Goal: Register for event/course

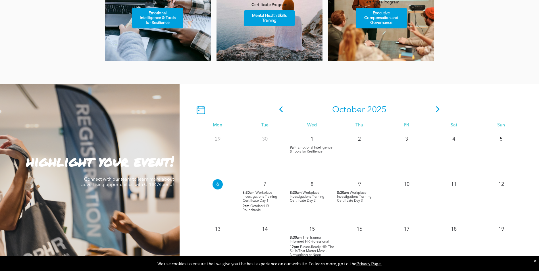
scroll to position [455, 0]
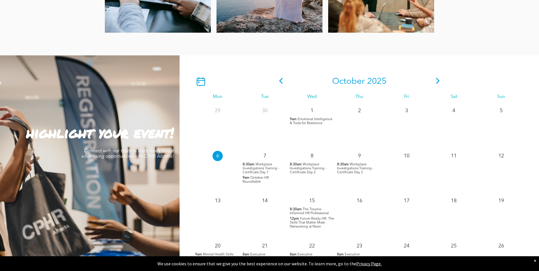
click at [255, 169] on span "Workplace Investigations Training - Certificate Day 1" at bounding box center [261, 168] width 37 height 11
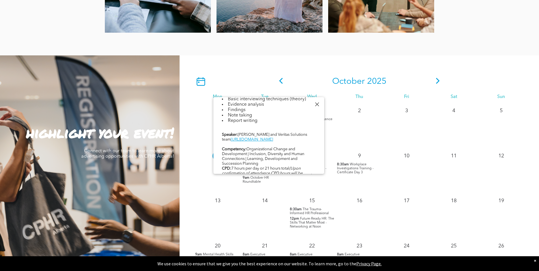
scroll to position [293, 0]
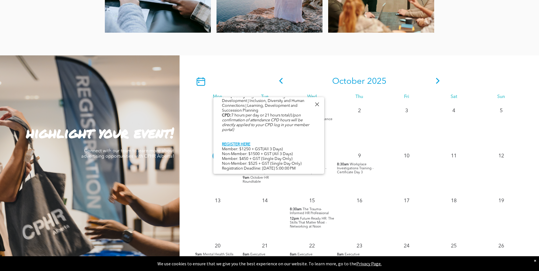
drag, startPoint x: 315, startPoint y: 106, endPoint x: 306, endPoint y: 123, distance: 19.1
click at [315, 106] on div at bounding box center [317, 105] width 8 height 8
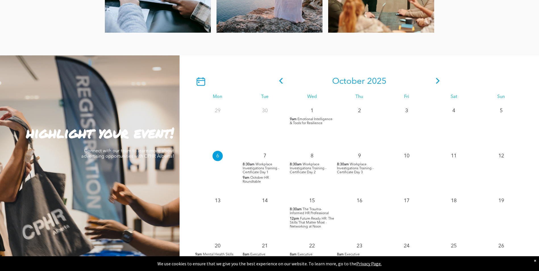
click at [260, 168] on span "Workplace Investigations Training - Certificate Day 1" at bounding box center [261, 168] width 37 height 11
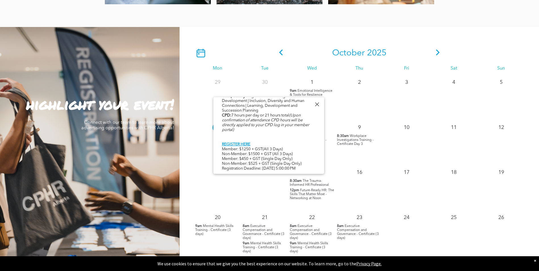
scroll to position [511, 0]
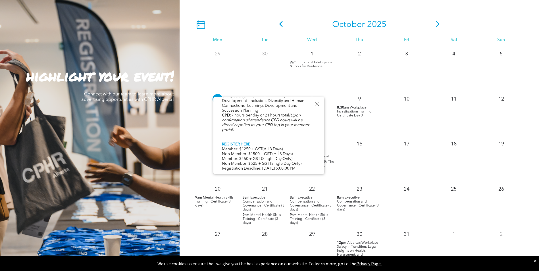
click at [316, 103] on div at bounding box center [317, 105] width 8 height 8
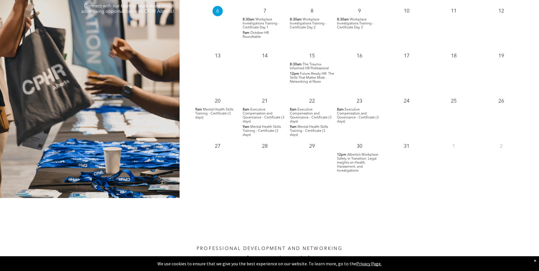
scroll to position [625, 0]
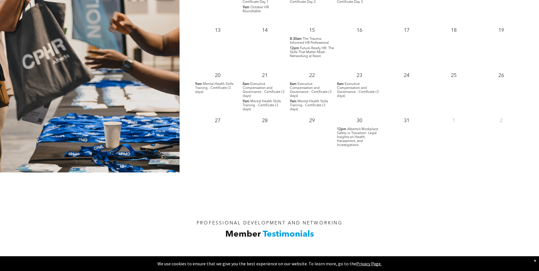
click at [346, 137] on span "Alberta’s Workplace Safety in Transition: Legal Insights on Health, Harassment,…" at bounding box center [357, 137] width 41 height 19
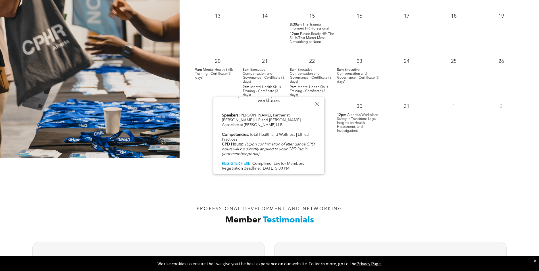
scroll to position [653, 0]
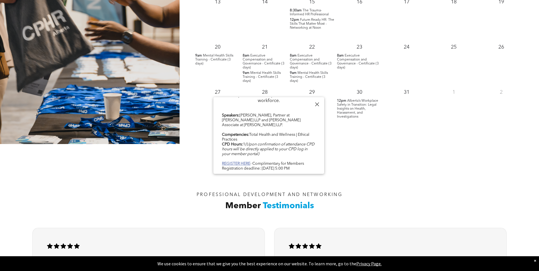
click at [242, 162] on b "REGISTER HERE" at bounding box center [236, 164] width 28 height 4
click at [430, 181] on div "PROFESSIONAL DEVELOPMENT AND NETWORKING Member Testimonials" at bounding box center [269, 183] width 539 height 78
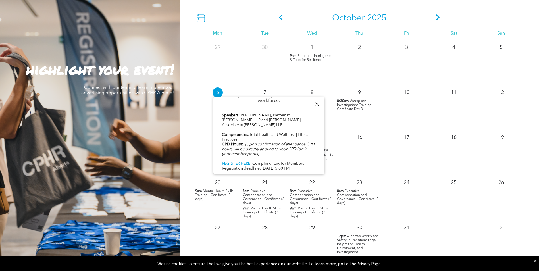
scroll to position [511, 0]
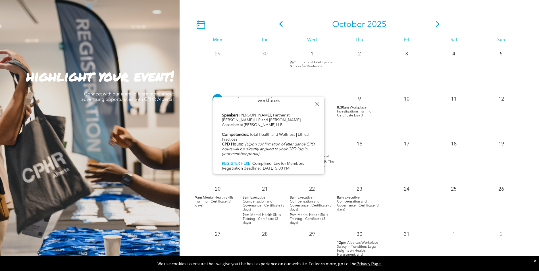
click at [318, 102] on div at bounding box center [317, 105] width 8 height 8
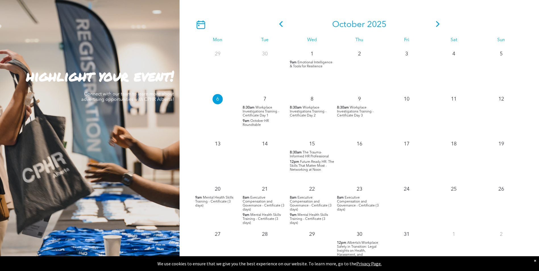
click at [261, 122] on span "October HR Roundtable" at bounding box center [256, 122] width 26 height 7
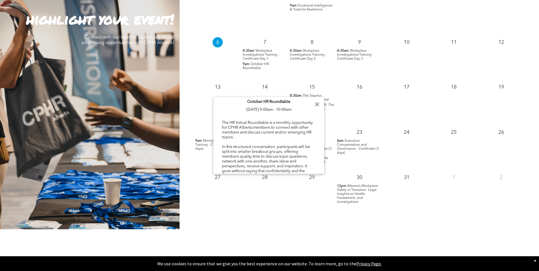
scroll to position [0, 0]
click at [316, 101] on div at bounding box center [317, 105] width 8 height 8
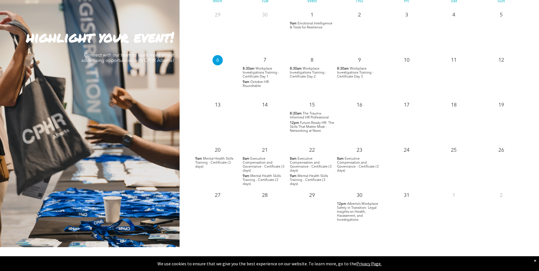
scroll to position [483, 0]
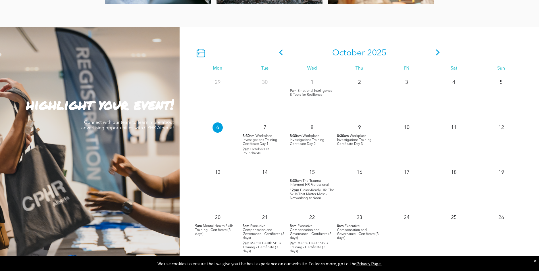
click at [434, 53] on icon at bounding box center [437, 52] width 9 height 6
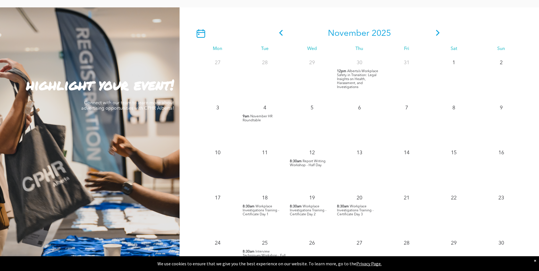
scroll to position [511, 0]
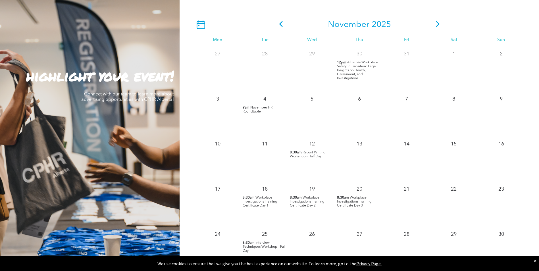
click at [320, 156] on span "Report Writing Workshop - Half Day" at bounding box center [308, 154] width 36 height 7
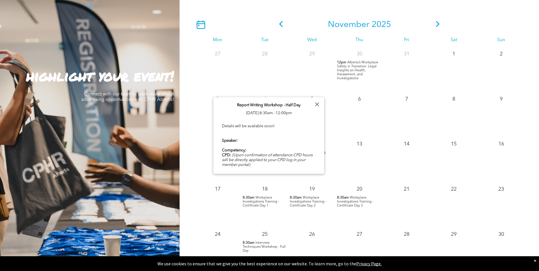
scroll to position [12, 0]
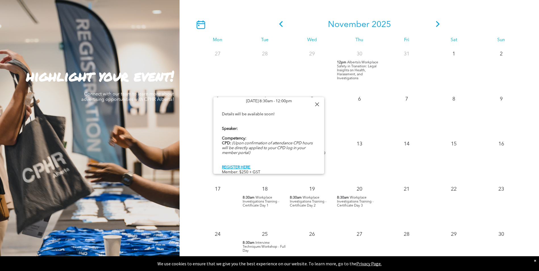
click at [319, 102] on div at bounding box center [317, 105] width 8 height 8
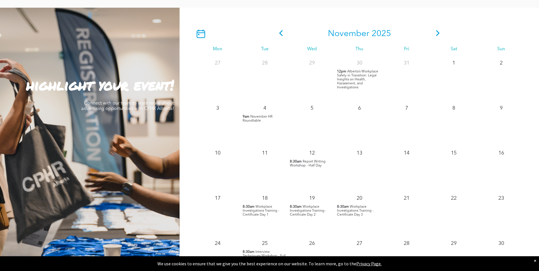
scroll to position [511, 0]
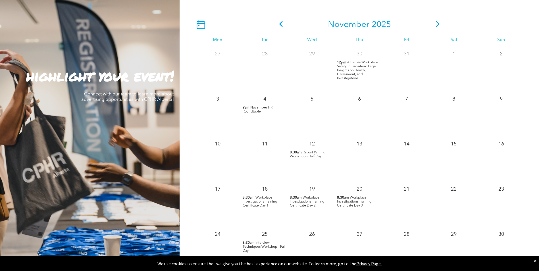
click at [263, 203] on span "Workplace Investigations Training - Certificate Day 1" at bounding box center [261, 201] width 37 height 11
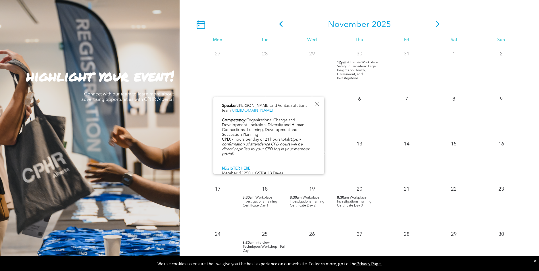
scroll to position [293, 0]
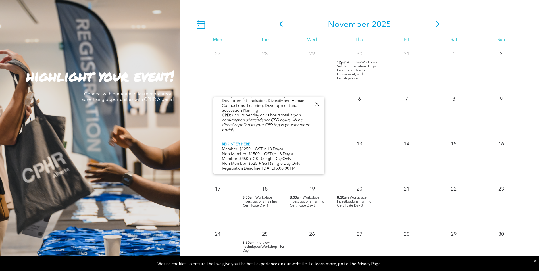
click at [310, 205] on span "Workplace Investigations Training - Certificate Day 2" at bounding box center [308, 201] width 37 height 11
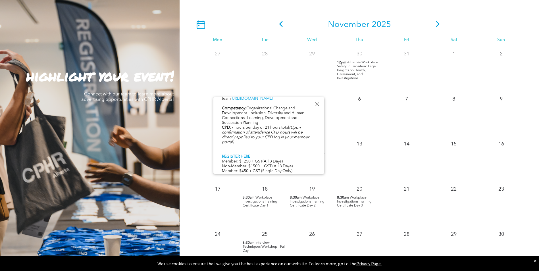
scroll to position [340, 0]
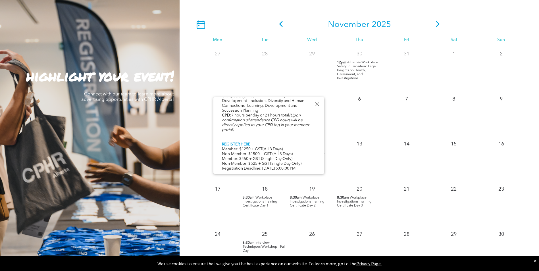
click at [318, 104] on div at bounding box center [317, 105] width 8 height 8
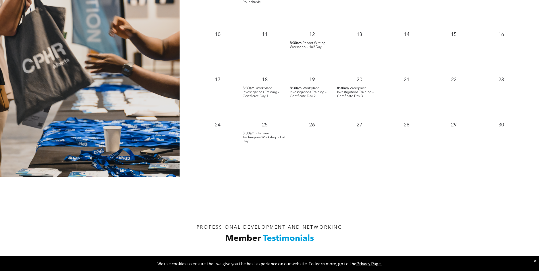
scroll to position [625, 0]
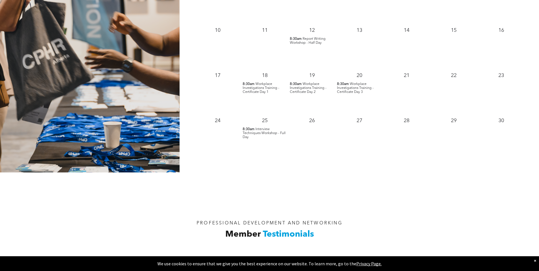
click at [261, 132] on span "Interview Techniques Workshop - Full Day" at bounding box center [264, 133] width 43 height 11
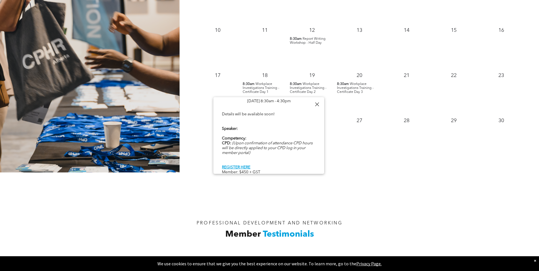
scroll to position [0, 0]
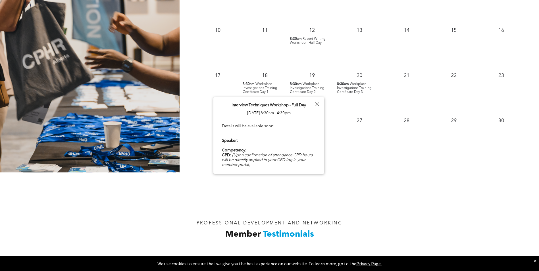
click at [316, 104] on div at bounding box center [317, 105] width 8 height 8
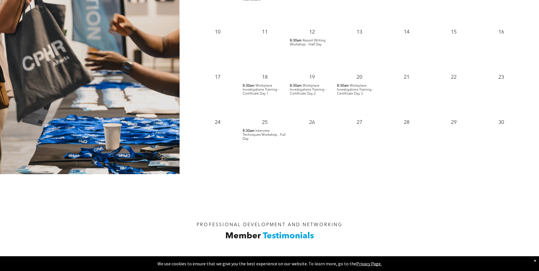
scroll to position [398, 0]
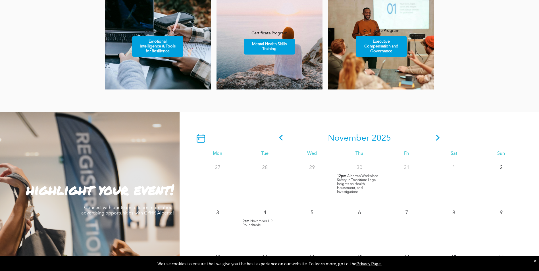
click at [435, 137] on icon at bounding box center [437, 138] width 9 height 6
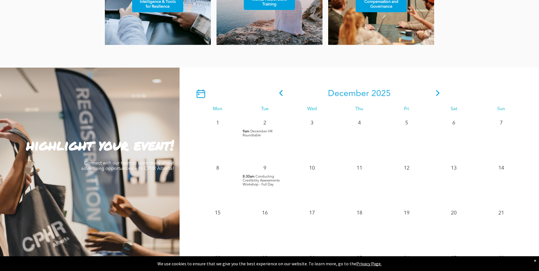
scroll to position [455, 0]
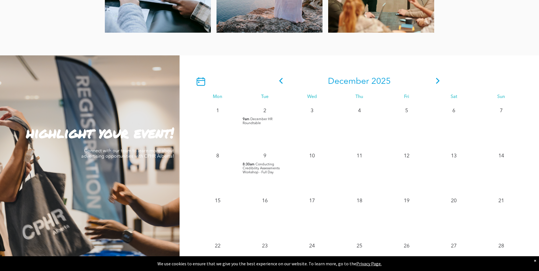
click at [259, 167] on span "Conducting Credibility Assessments Workshop - Full Day" at bounding box center [261, 168] width 37 height 11
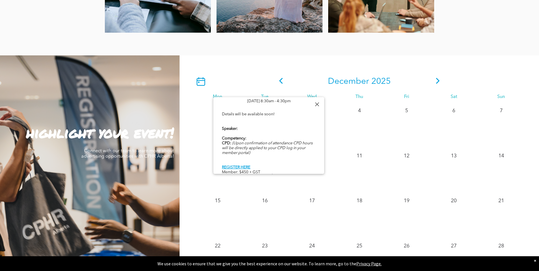
scroll to position [0, 0]
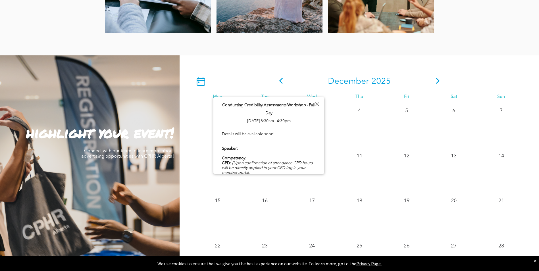
click at [314, 57] on div "[DATE] Mon Tue Wed Thu Fri Sat Sun 1 2 9am December HR Roundtable 3 4" at bounding box center [359, 198] width 359 height 287
